Goal: Transaction & Acquisition: Download file/media

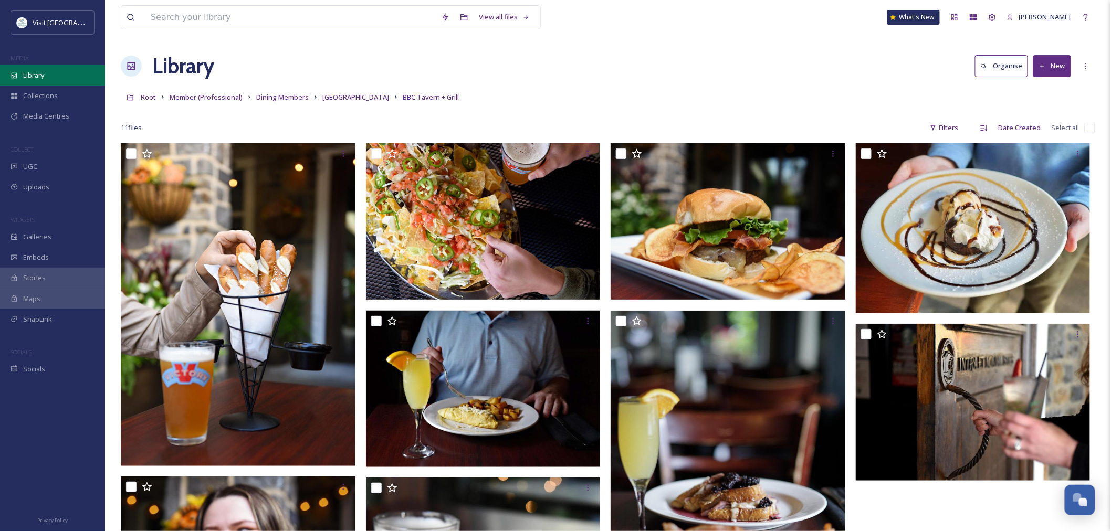
click at [21, 71] on div "Library" at bounding box center [52, 75] width 105 height 20
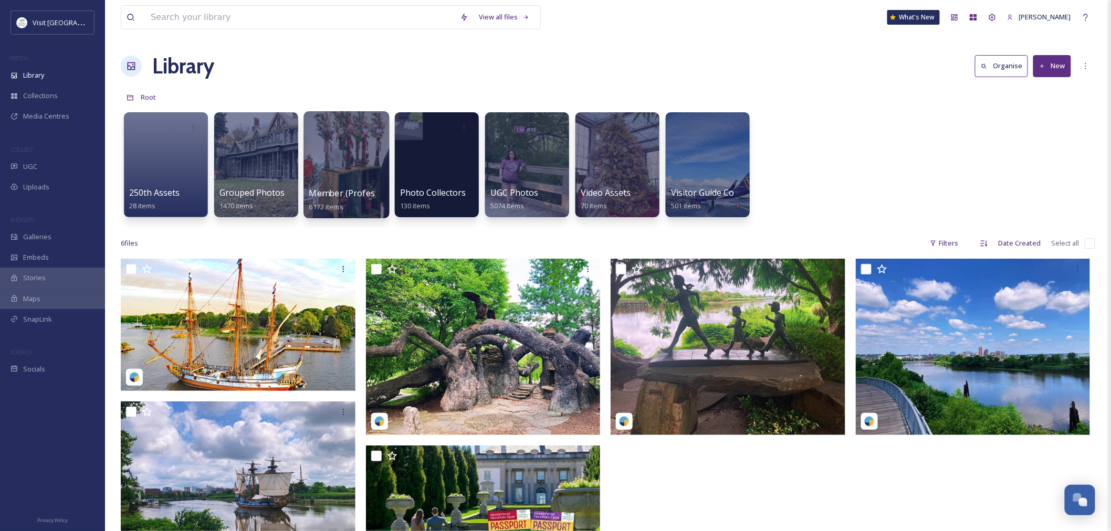
click at [348, 188] on span "Member (Professional)" at bounding box center [355, 193] width 92 height 12
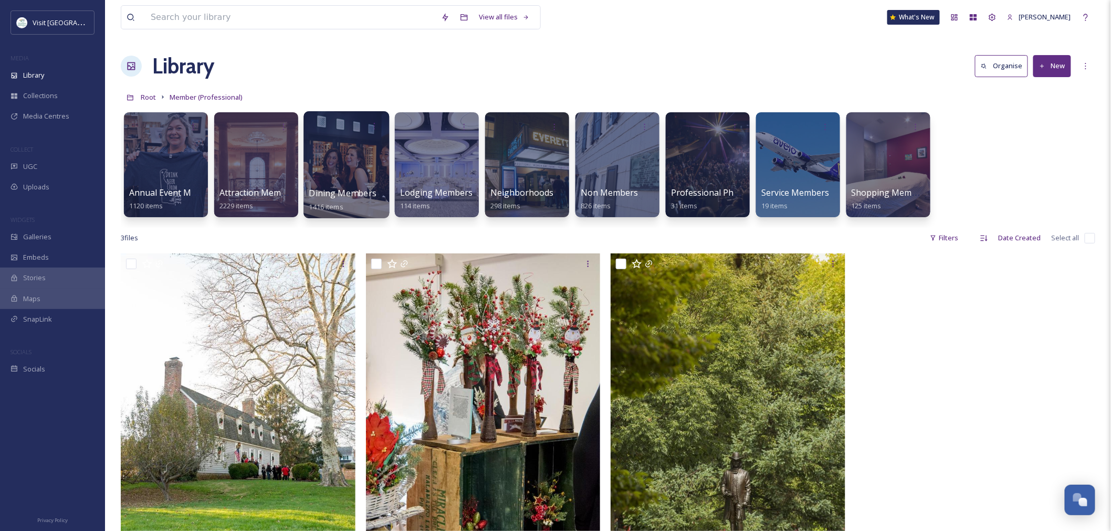
click at [322, 173] on div at bounding box center [346, 164] width 86 height 107
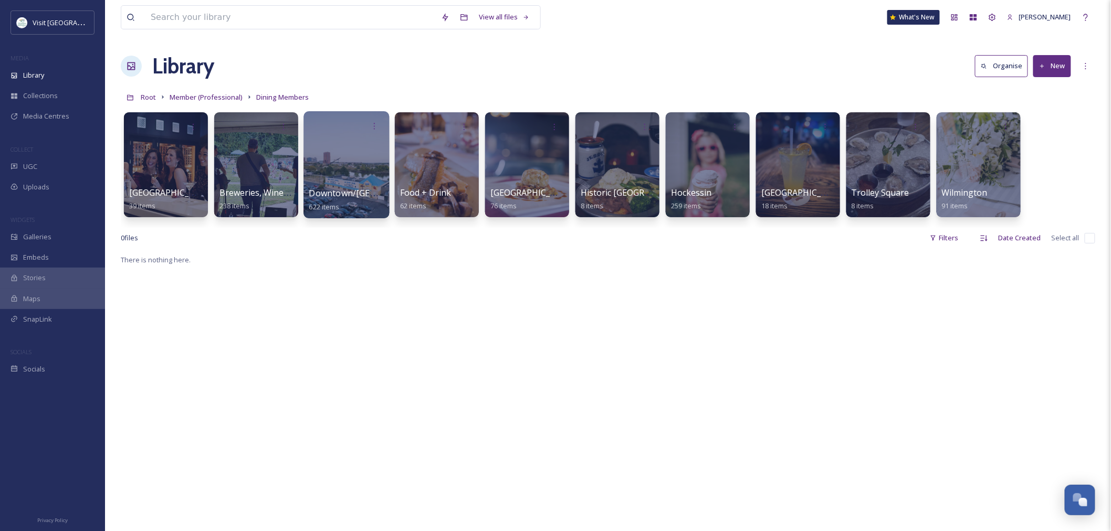
click at [355, 136] on div at bounding box center [346, 164] width 86 height 107
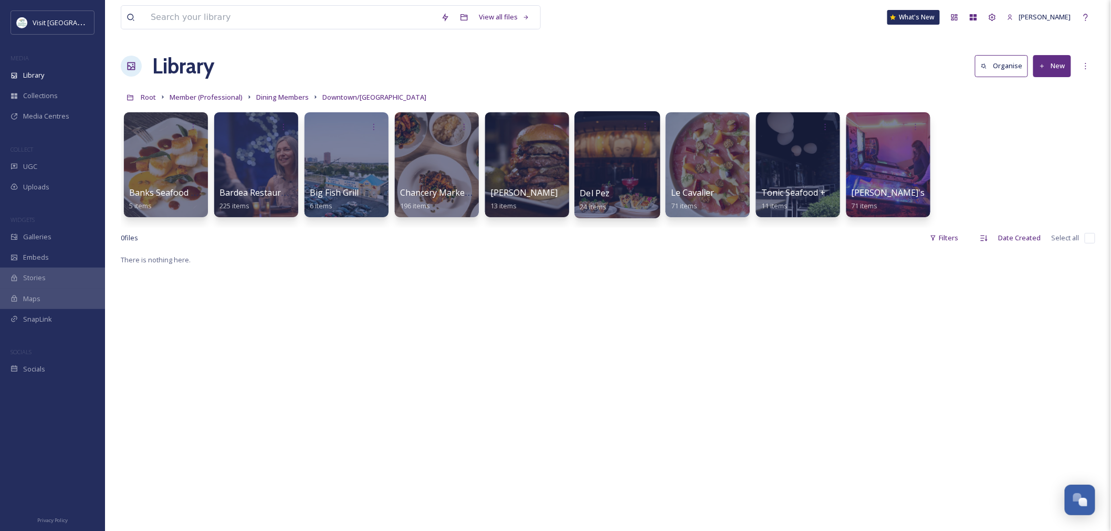
click at [596, 163] on div at bounding box center [617, 164] width 86 height 107
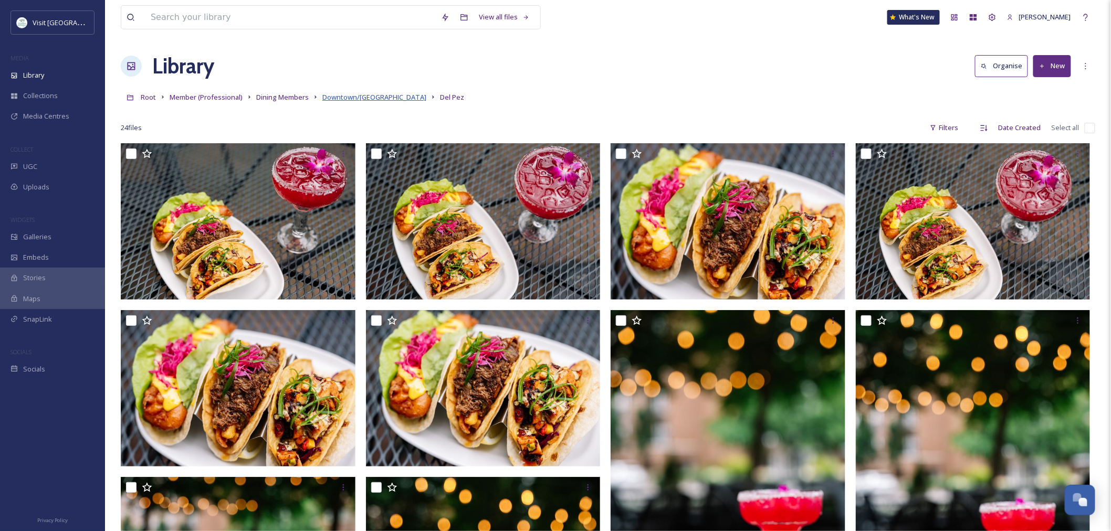
click at [337, 100] on span "Downtown/[GEOGRAPHIC_DATA]" at bounding box center [374, 96] width 104 height 9
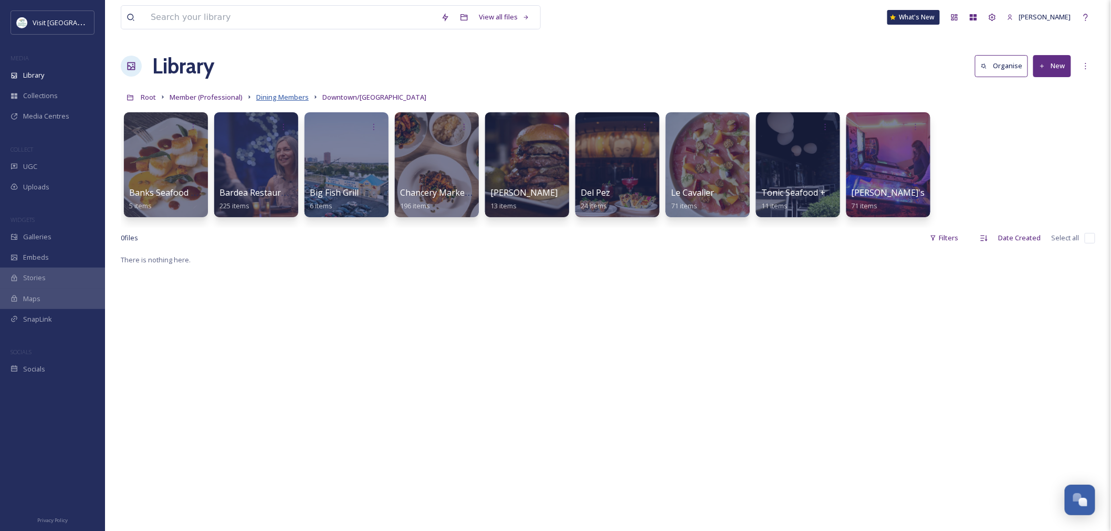
click at [289, 98] on span "Dining Members" at bounding box center [282, 96] width 52 height 9
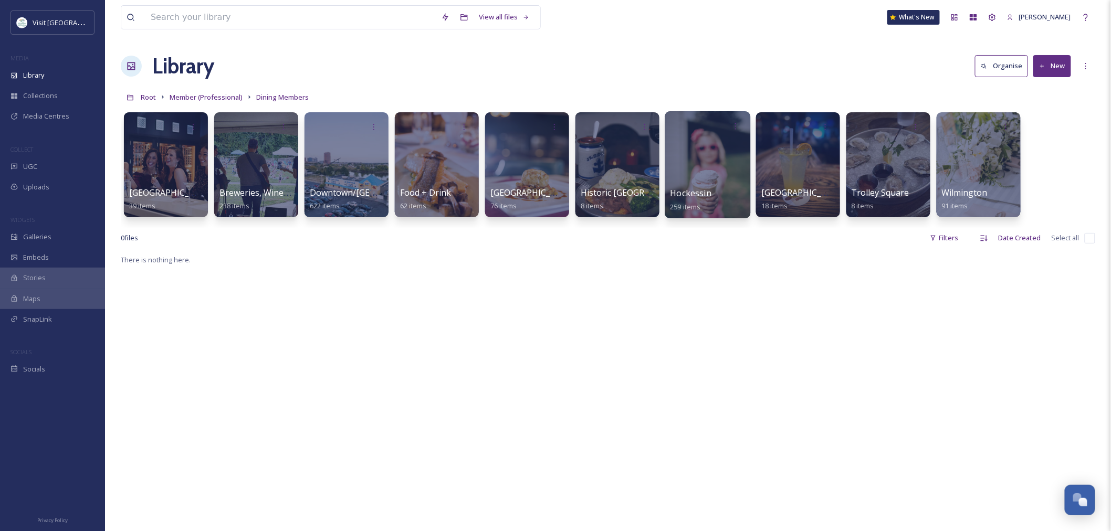
click at [669, 187] on div at bounding box center [707, 164] width 86 height 107
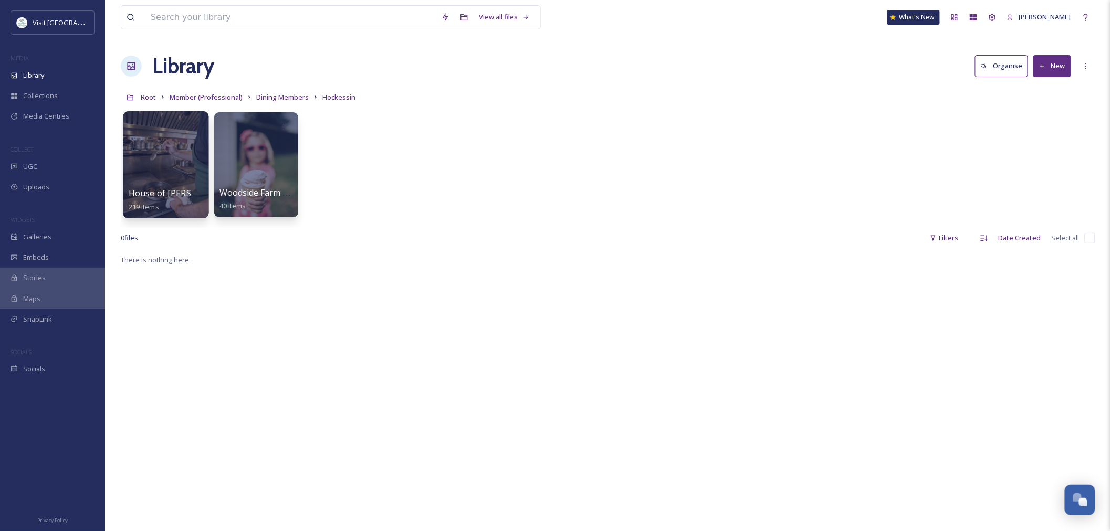
click at [157, 156] on div at bounding box center [166, 164] width 86 height 107
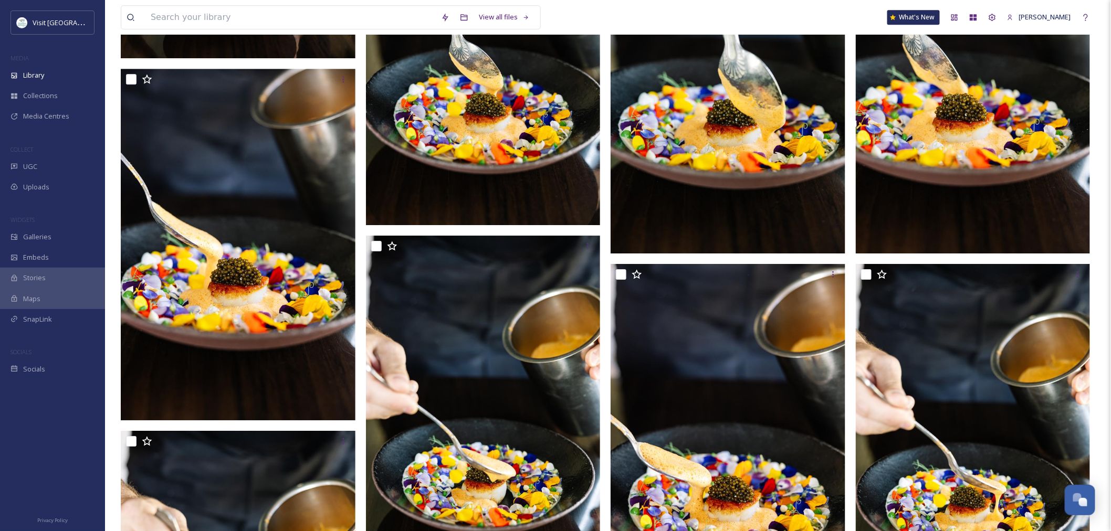
scroll to position [1166, 0]
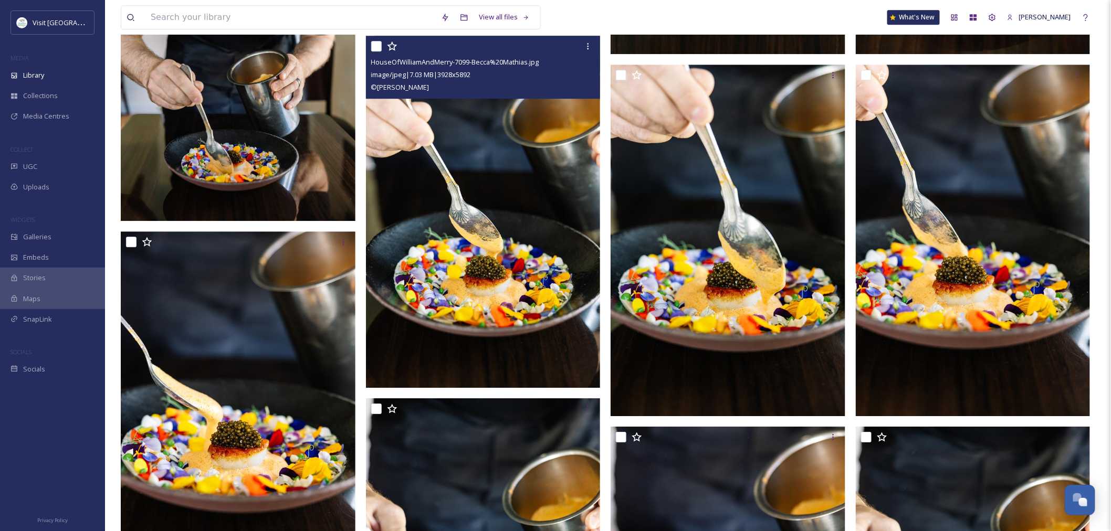
click at [375, 47] on input "checkbox" at bounding box center [376, 46] width 10 height 10
checkbox input "true"
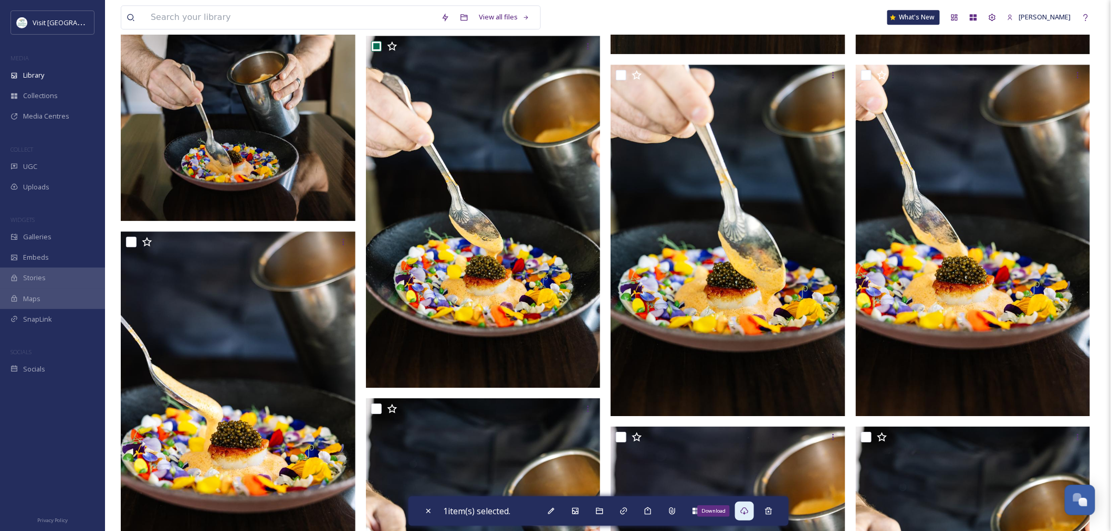
click at [749, 516] on div "Download" at bounding box center [744, 511] width 19 height 19
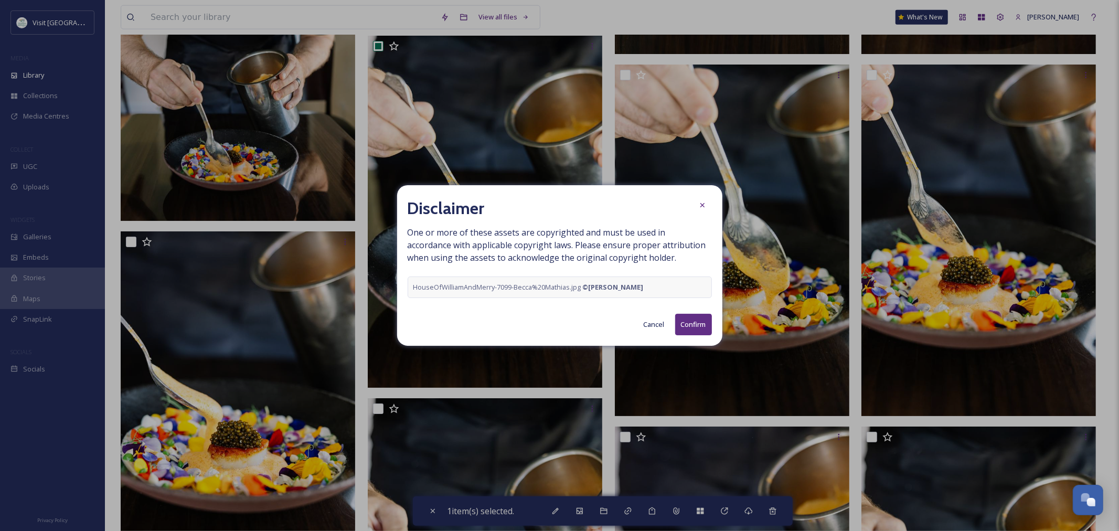
click at [700, 324] on button "Confirm" at bounding box center [693, 325] width 37 height 22
